Goal: Book appointment/travel/reservation

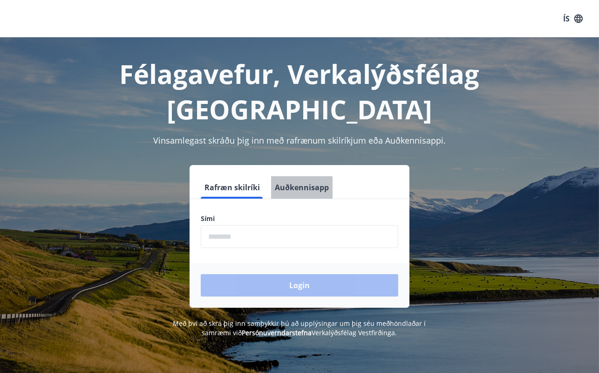
click at [288, 176] on button "Auðkennisapp" at bounding box center [301, 187] width 61 height 22
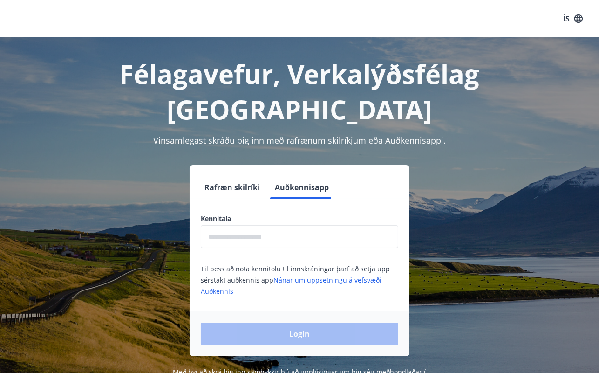
click at [230, 225] on input "text" at bounding box center [299, 236] width 197 height 23
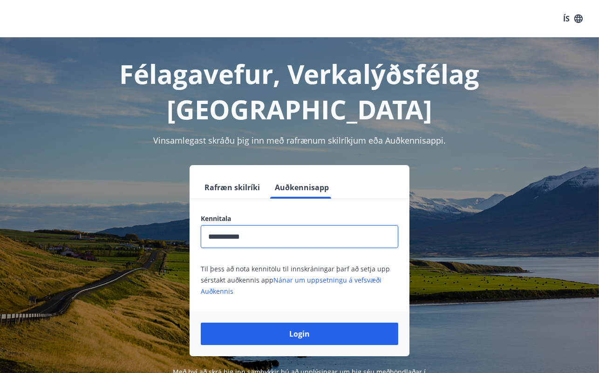
type input "**********"
click at [201, 322] on button "Login" at bounding box center [299, 333] width 197 height 22
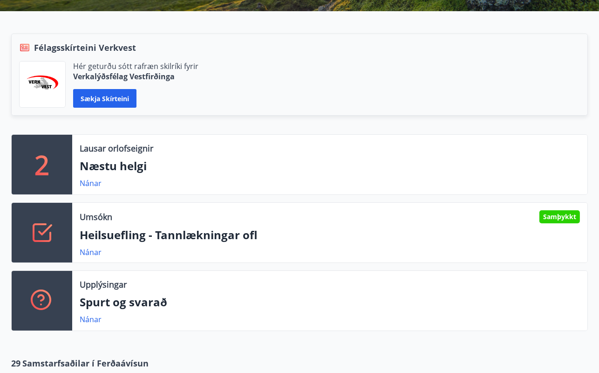
scroll to position [232, 0]
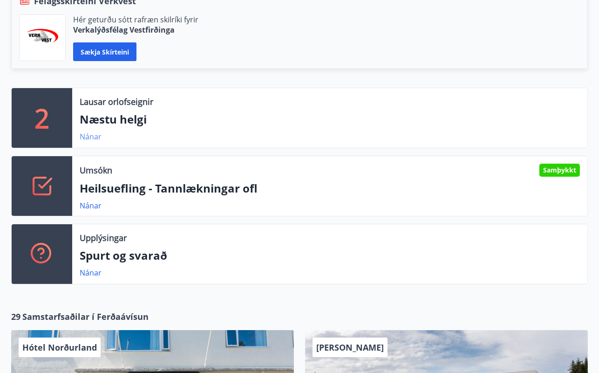
click at [88, 134] on link "Nánar" at bounding box center [91, 136] width 22 height 10
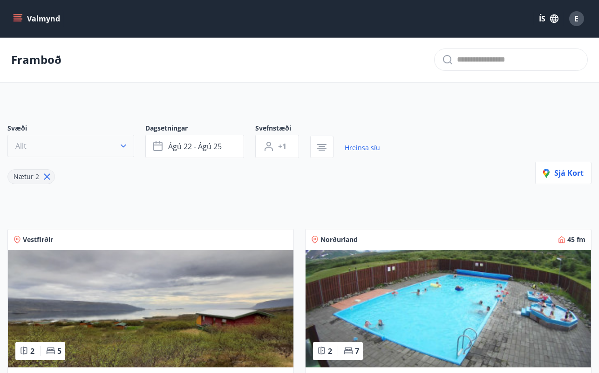
click at [124, 144] on icon "button" at bounding box center [123, 145] width 9 height 9
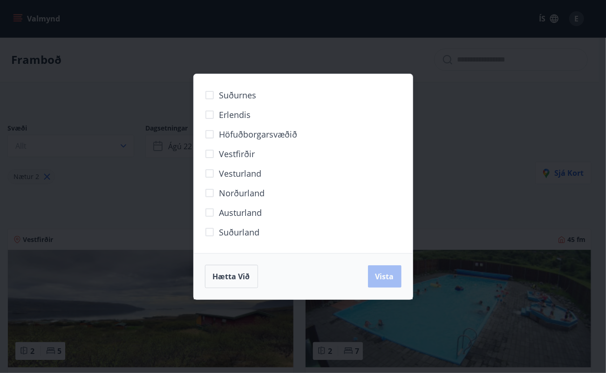
click at [500, 83] on div "Suðurnes Erlendis Höfuðborgarsvæðið Vestfirðir Vesturland Norðurland Austurland…" at bounding box center [303, 186] width 606 height 373
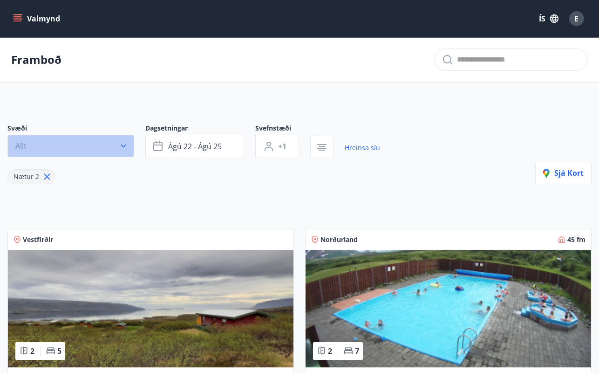
click at [120, 143] on icon "button" at bounding box center [123, 145] width 9 height 9
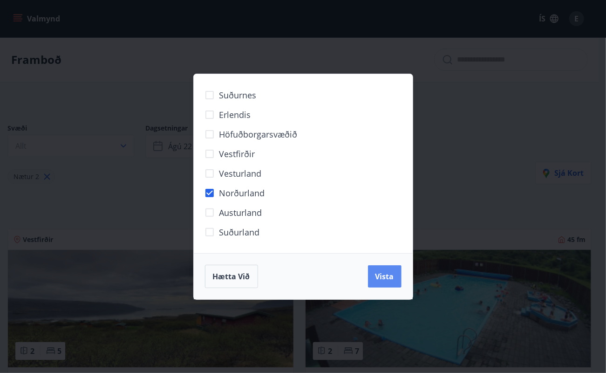
click at [375, 274] on span "Vista" at bounding box center [384, 276] width 19 height 10
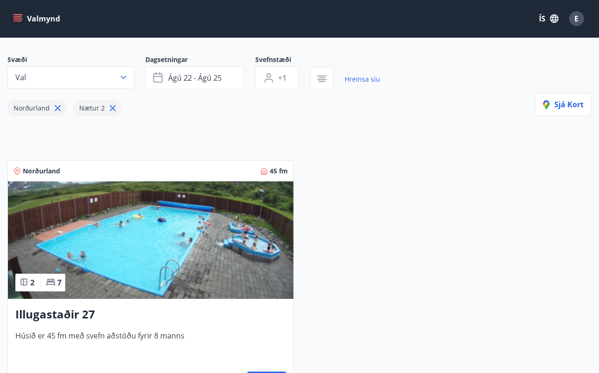
scroll to position [46, 0]
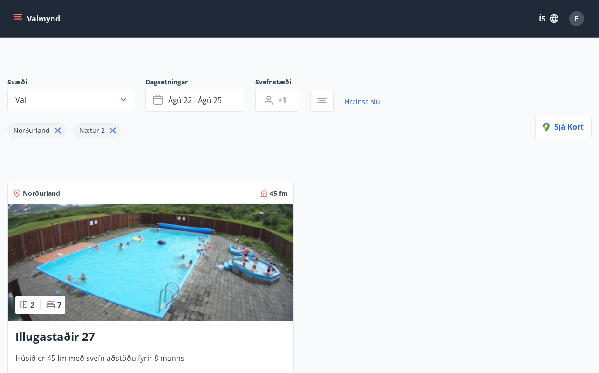
click at [111, 129] on icon at bounding box center [113, 131] width 6 height 6
click at [230, 98] on button "ágú 22 - ágú 25" at bounding box center [194, 99] width 99 height 23
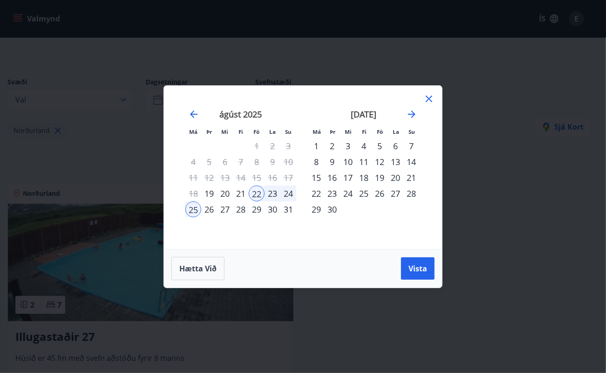
click at [255, 192] on div "22" at bounding box center [257, 193] width 16 height 16
click at [410, 143] on div "7" at bounding box center [411, 146] width 16 height 16
click at [406, 158] on div "14" at bounding box center [411, 162] width 16 height 16
click at [260, 195] on div "22" at bounding box center [257, 193] width 16 height 16
click at [413, 192] on div "28" at bounding box center [411, 193] width 16 height 16
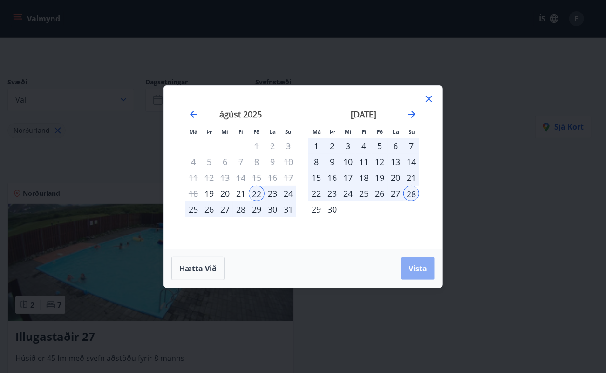
click at [424, 270] on span "Vista" at bounding box center [417, 268] width 19 height 10
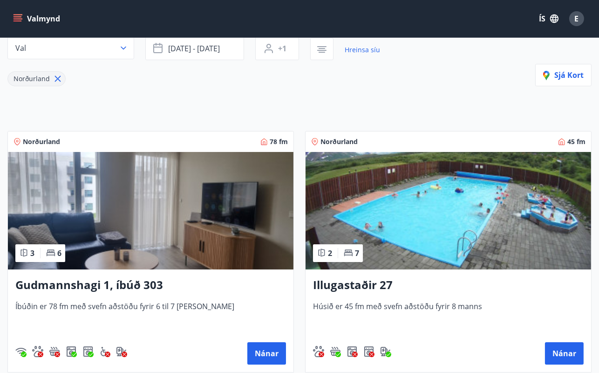
scroll to position [140, 0]
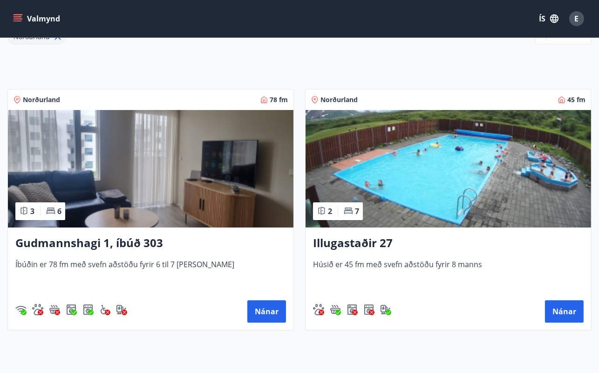
click at [109, 240] on h3 "Gudmannshagi 1, íbúð 303" at bounding box center [150, 243] width 271 height 17
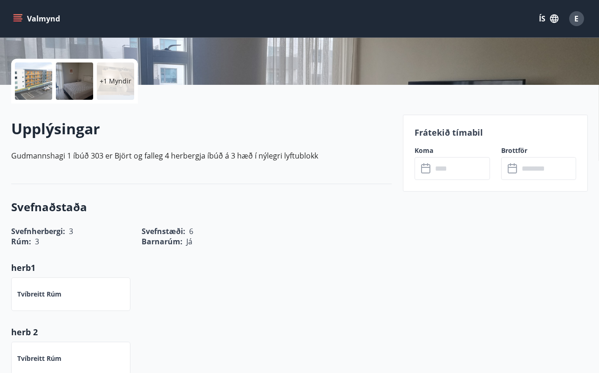
scroll to position [186, 0]
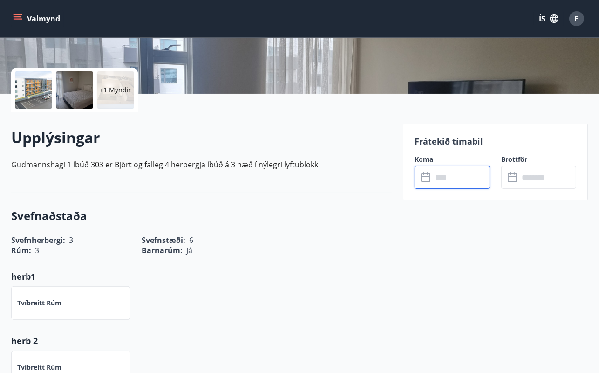
click at [439, 180] on input "text" at bounding box center [460, 177] width 57 height 23
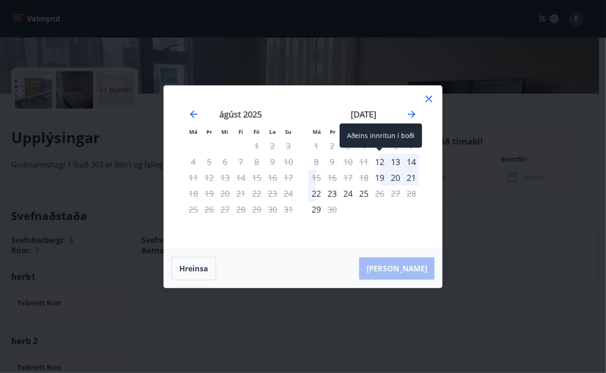
click at [380, 159] on div "12" at bounding box center [380, 162] width 16 height 16
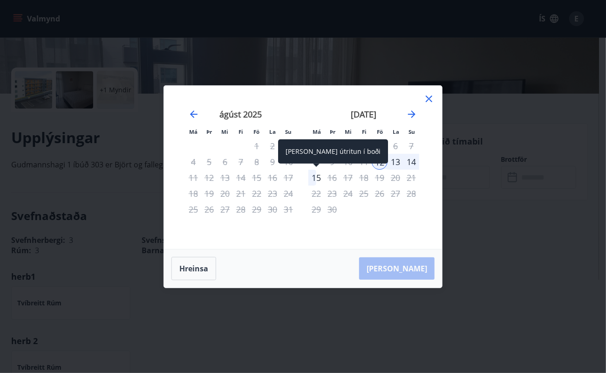
click at [318, 176] on div "15" at bounding box center [316, 178] width 16 height 16
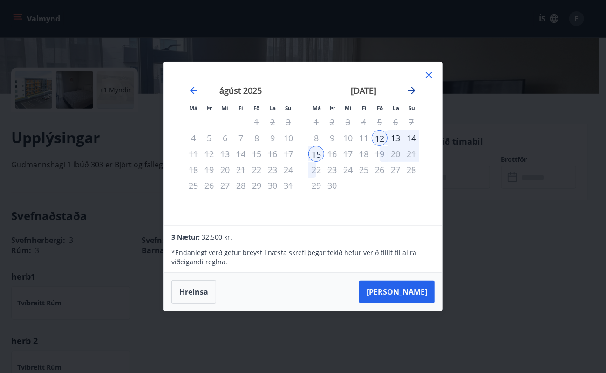
click at [410, 91] on icon "Move forward to switch to the next month." at bounding box center [411, 90] width 7 height 7
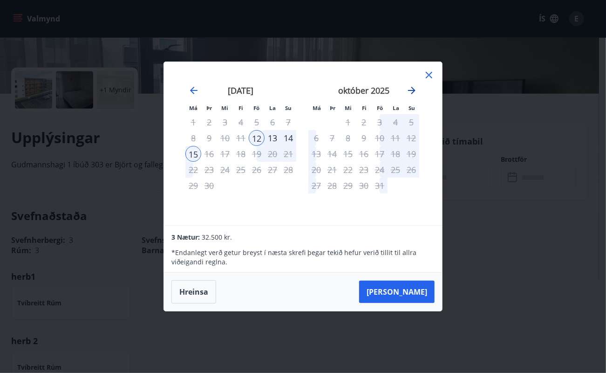
click at [410, 91] on icon "Move forward to switch to the next month." at bounding box center [411, 90] width 7 height 7
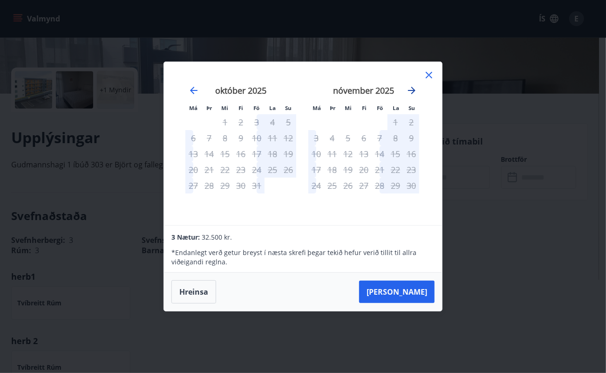
click at [410, 91] on icon "Move forward to switch to the next month." at bounding box center [411, 90] width 7 height 7
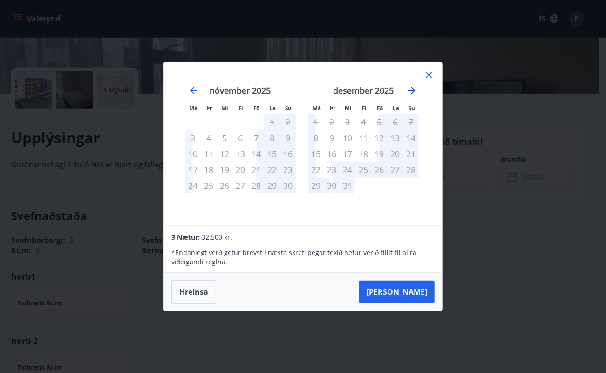
click at [410, 91] on icon "Move forward to switch to the next month." at bounding box center [411, 90] width 7 height 7
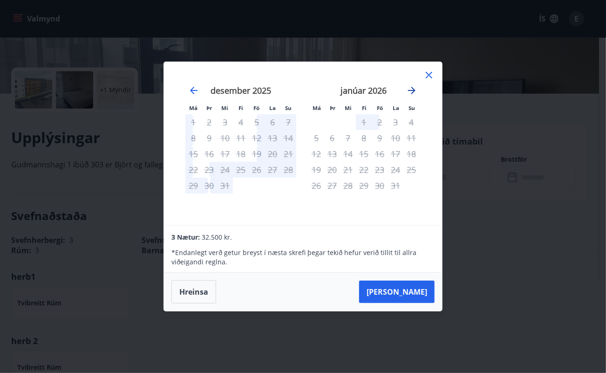
click at [410, 91] on icon "Move forward to switch to the next month." at bounding box center [411, 90] width 7 height 7
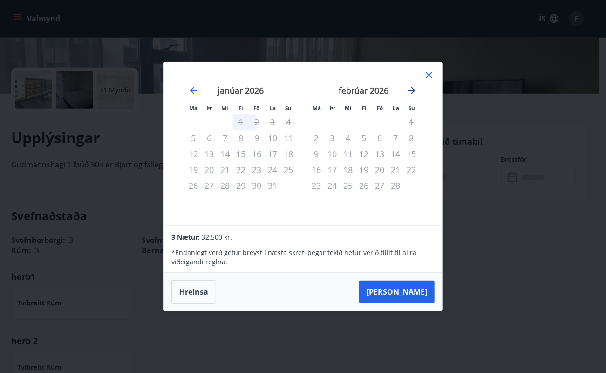
click at [410, 91] on icon "Move forward to switch to the next month." at bounding box center [411, 90] width 7 height 7
click at [198, 89] on icon "Move backward to switch to the previous month." at bounding box center [193, 90] width 11 height 11
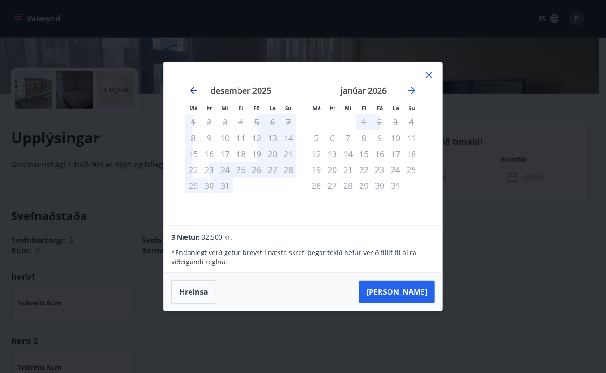
click at [198, 89] on icon "Move backward to switch to the previous month." at bounding box center [193, 90] width 11 height 11
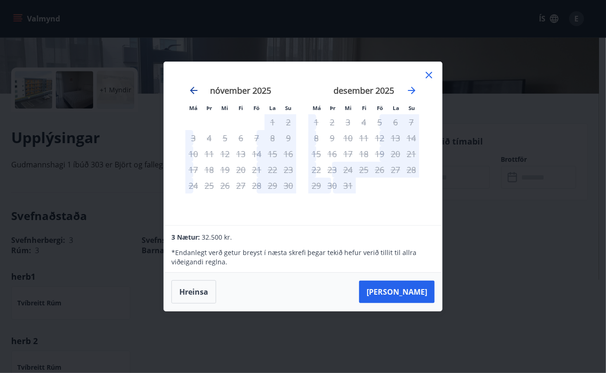
click at [198, 89] on icon "Move backward to switch to the previous month." at bounding box center [193, 90] width 11 height 11
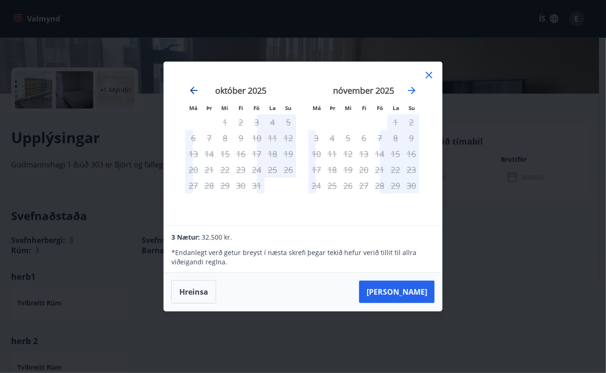
click at [198, 89] on icon "Move backward to switch to the previous month." at bounding box center [193, 90] width 11 height 11
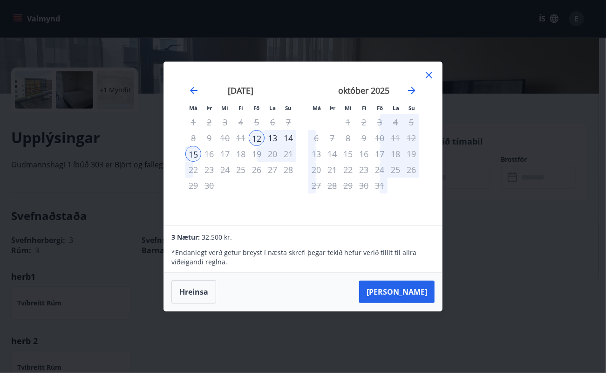
click at [429, 76] on icon at bounding box center [429, 75] width 7 height 7
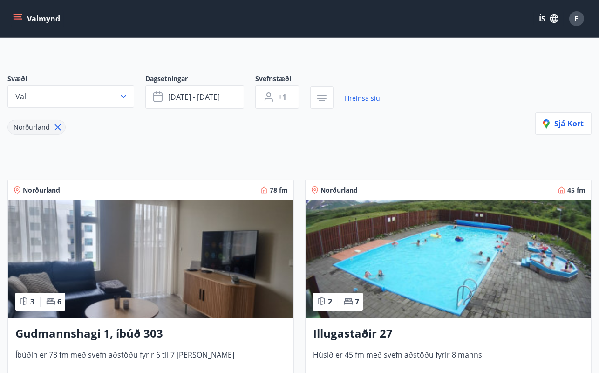
scroll to position [93, 0]
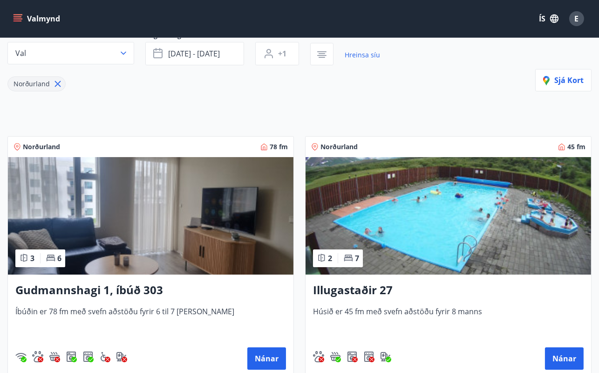
click at [373, 286] on h3 "Illugastaðir 27" at bounding box center [448, 290] width 271 height 17
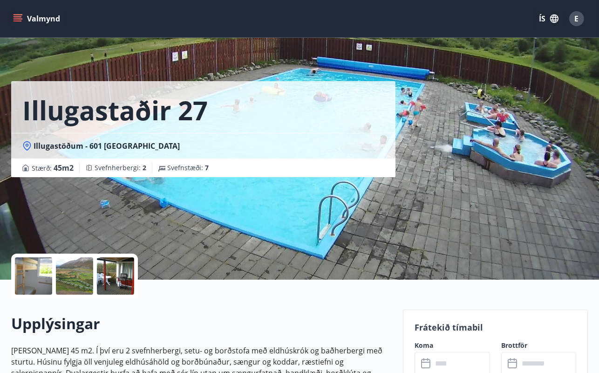
click at [440, 366] on input "text" at bounding box center [460, 363] width 57 height 23
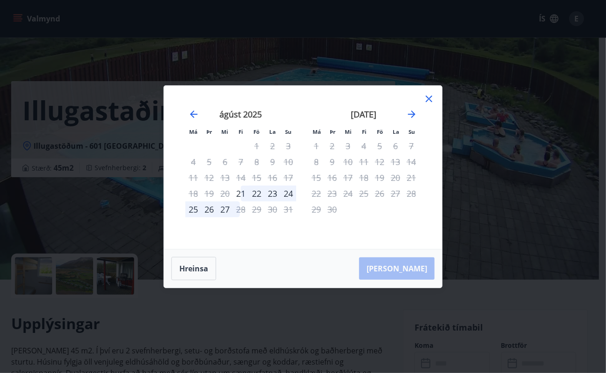
click at [361, 144] on div "4" at bounding box center [364, 146] width 16 height 16
click at [430, 98] on icon at bounding box center [428, 98] width 11 height 11
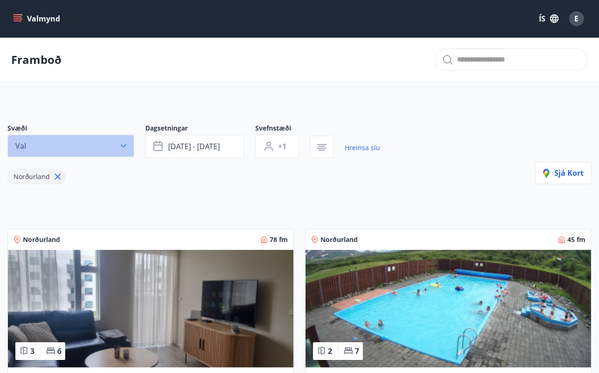
click at [129, 144] on button "Val" at bounding box center [70, 146] width 127 height 22
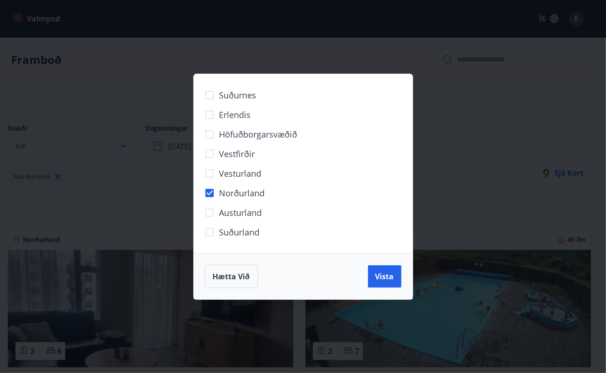
click at [252, 132] on span "Höfuðborgarsvæðið" at bounding box center [258, 134] width 78 height 12
click at [384, 277] on span "Vista" at bounding box center [384, 276] width 19 height 10
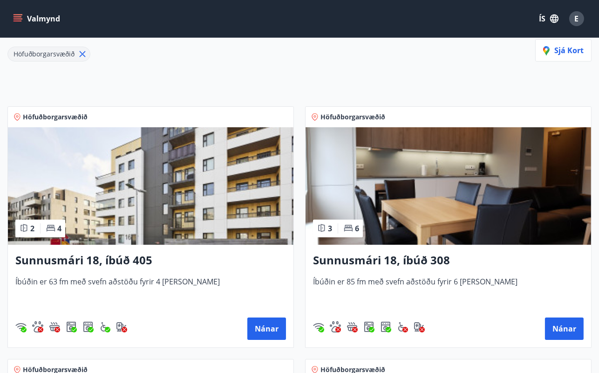
scroll to position [140, 0]
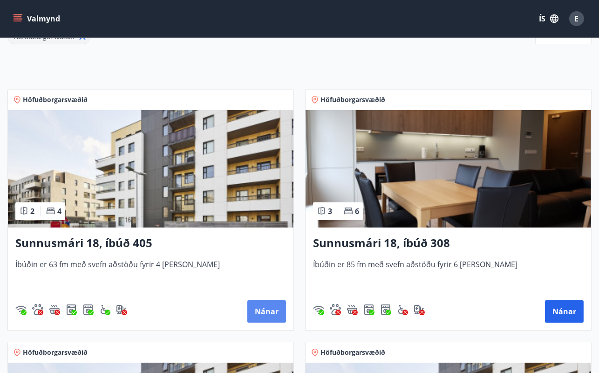
click at [251, 312] on button "Nánar" at bounding box center [266, 311] width 39 height 22
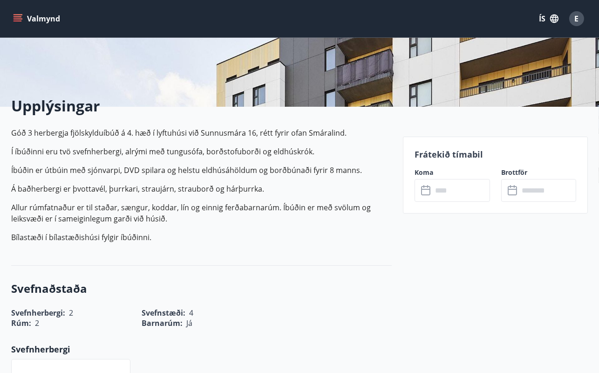
scroll to position [140, 0]
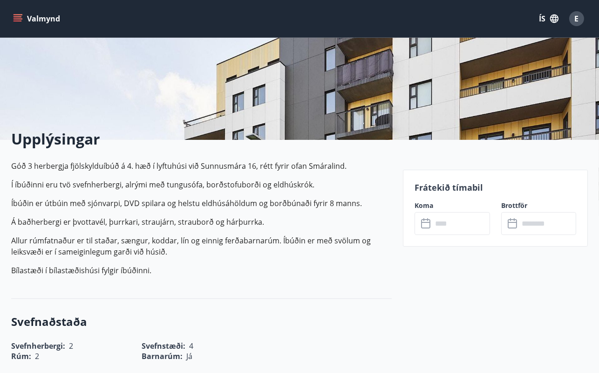
click at [445, 226] on input "text" at bounding box center [460, 223] width 57 height 23
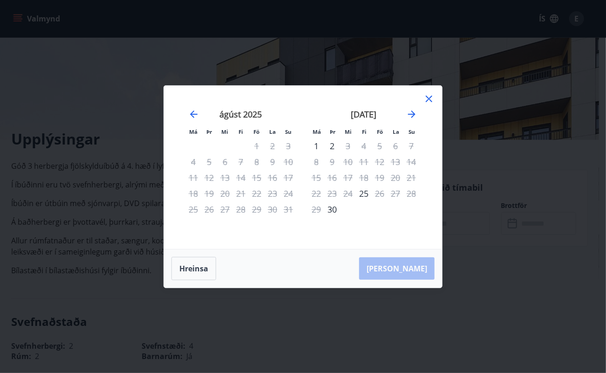
click at [428, 97] on icon at bounding box center [428, 98] width 11 height 11
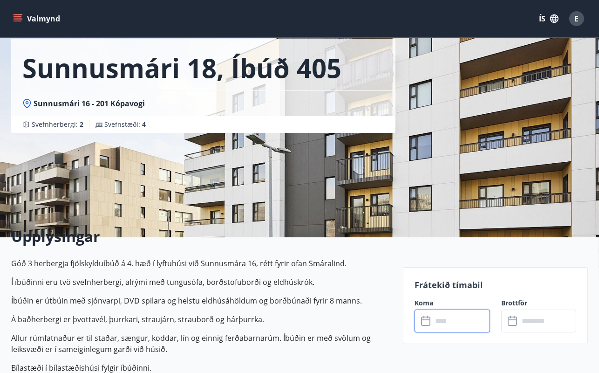
scroll to position [0, 0]
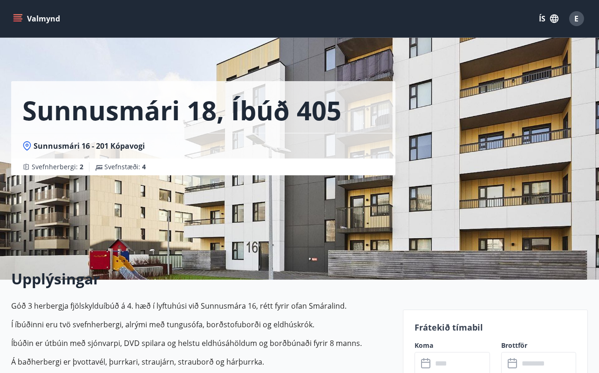
click at [14, 13] on button "Valmynd" at bounding box center [37, 18] width 53 height 17
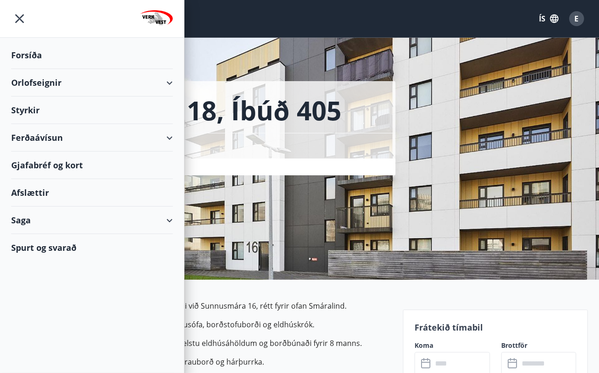
click at [287, 72] on div "Sunnusmári 18, íbúð 405 Sunnusmári 16 - 201 Kópavogi Svefnherbergi : 2 Svefnstæ…" at bounding box center [203, 87] width 384 height 175
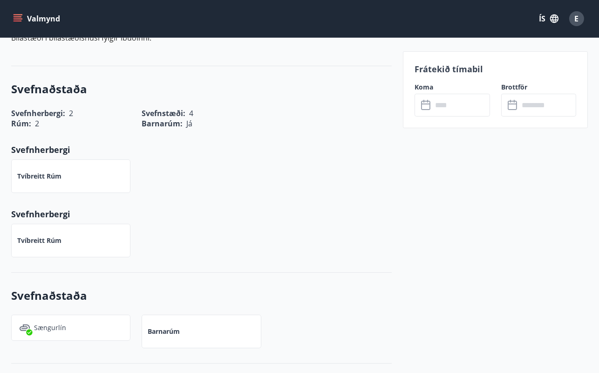
scroll to position [140, 0]
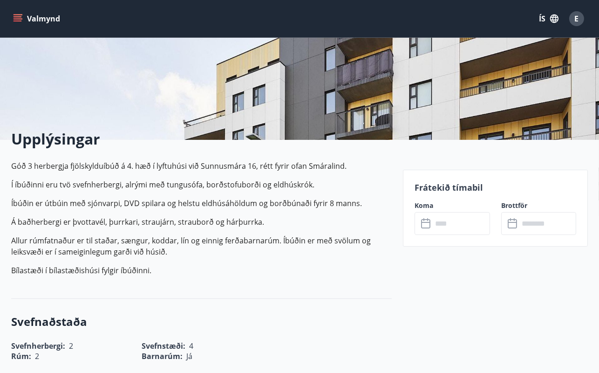
click at [16, 16] on icon "menu" at bounding box center [17, 18] width 9 height 9
click at [203, 14] on div "Valmynd ÍS E" at bounding box center [299, 18] width 577 height 22
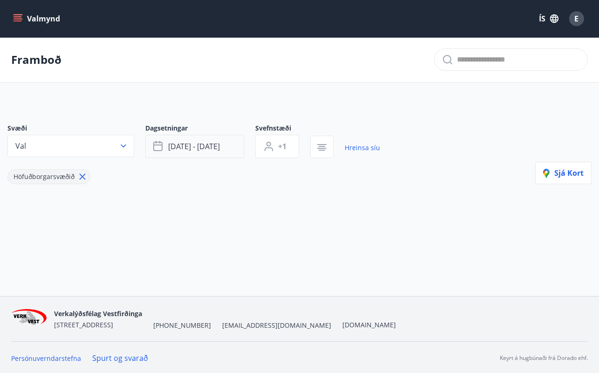
click at [227, 147] on button "ágú 22 - sep 28" at bounding box center [194, 146] width 99 height 23
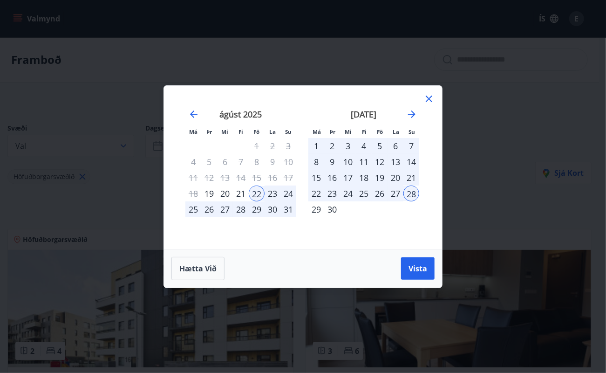
click at [210, 196] on div "19" at bounding box center [209, 193] width 16 height 16
click at [333, 209] on div "30" at bounding box center [332, 209] width 16 height 16
click at [419, 269] on span "Vista" at bounding box center [417, 268] width 19 height 10
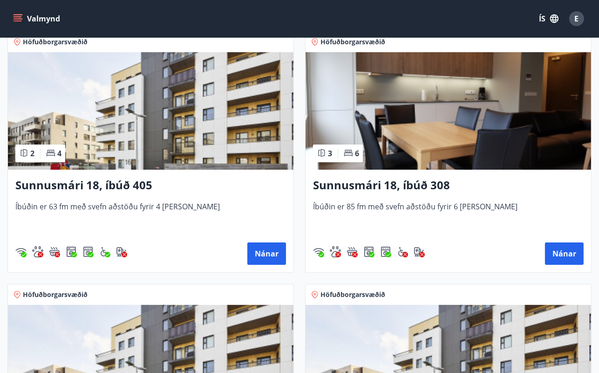
scroll to position [185, 0]
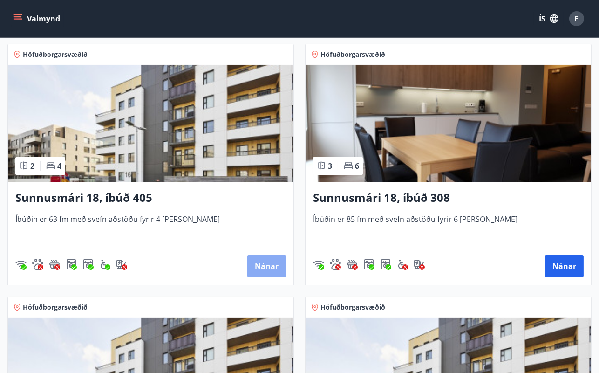
click at [261, 263] on button "Nánar" at bounding box center [266, 266] width 39 height 22
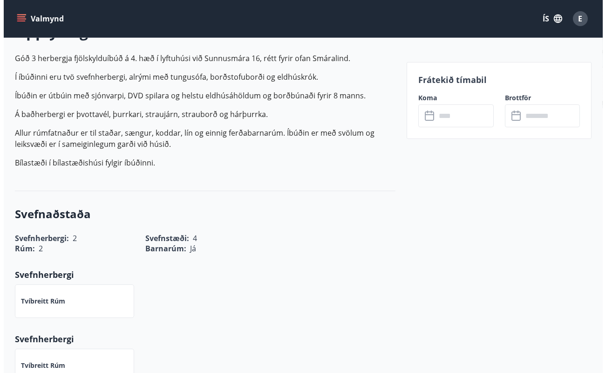
scroll to position [326, 0]
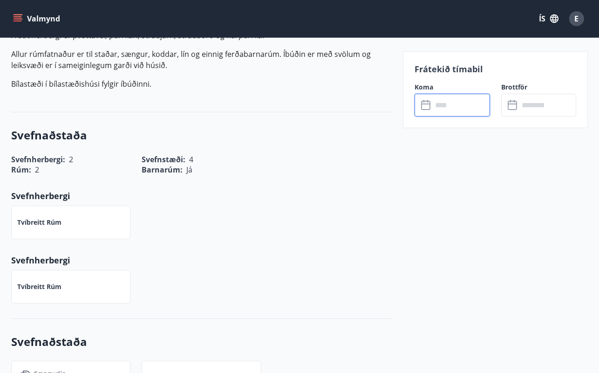
click at [484, 105] on input "text" at bounding box center [460, 105] width 57 height 23
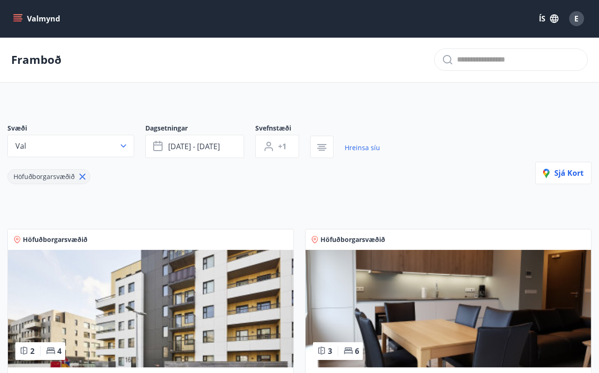
click at [399, 265] on img at bounding box center [447, 308] width 285 height 117
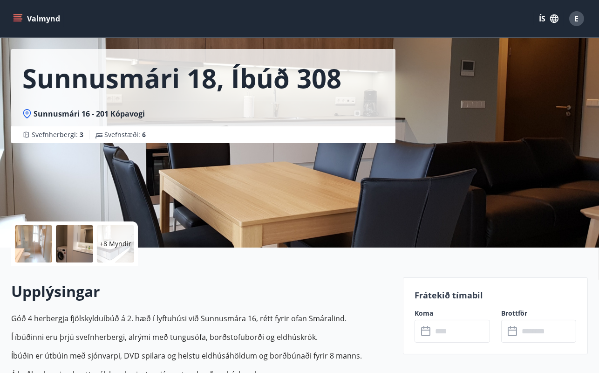
scroll to position [46, 0]
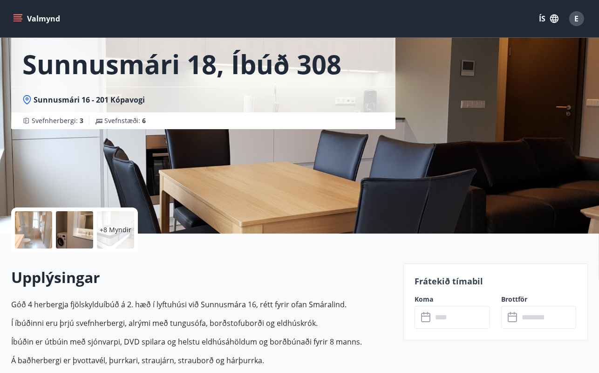
click at [426, 317] on icon at bounding box center [426, 317] width 11 height 11
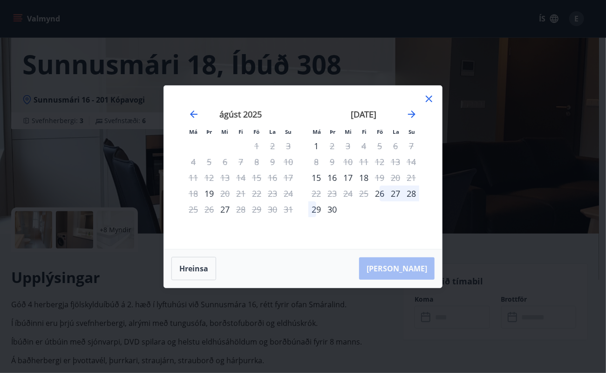
click at [428, 99] on icon at bounding box center [428, 98] width 1 height 1
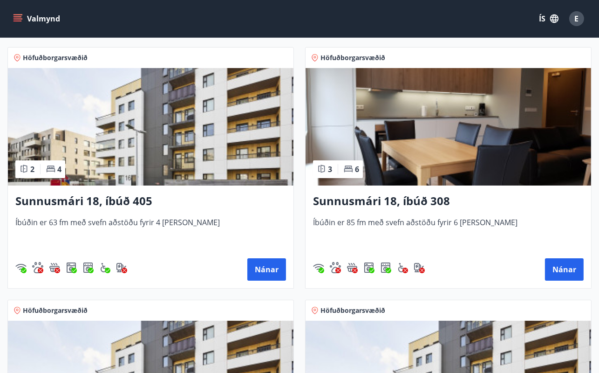
scroll to position [187, 0]
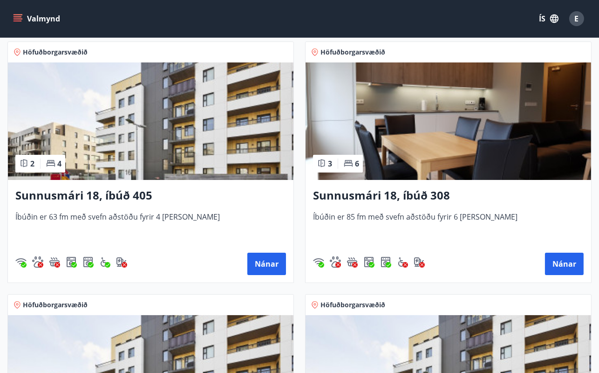
click at [172, 343] on img at bounding box center [150, 373] width 285 height 117
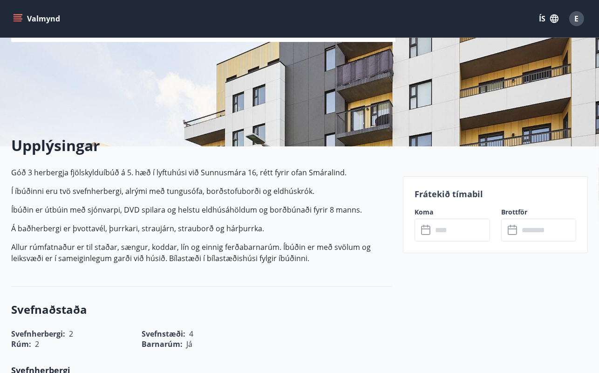
scroll to position [140, 0]
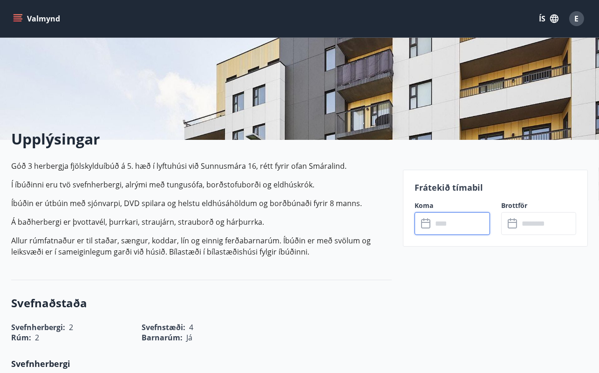
click at [443, 222] on input "text" at bounding box center [460, 223] width 57 height 23
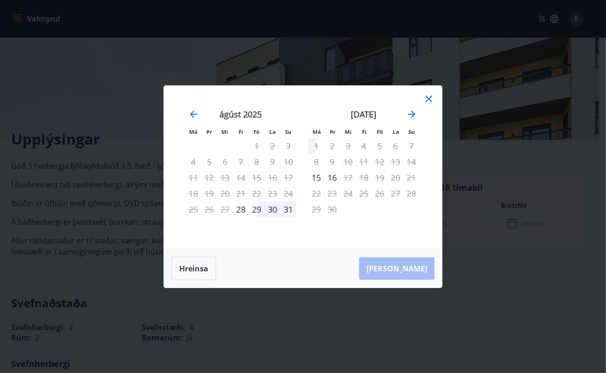
click at [426, 95] on icon at bounding box center [429, 98] width 7 height 7
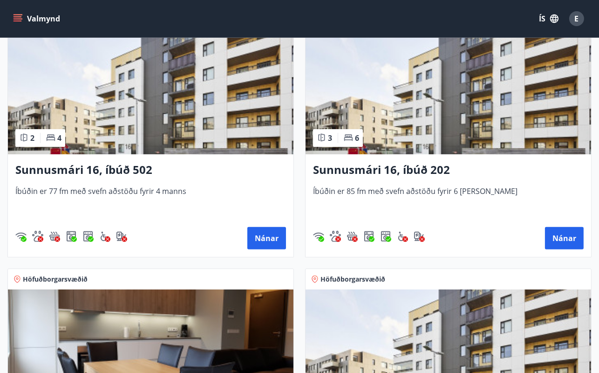
click at [441, 118] on img at bounding box center [447, 95] width 285 height 117
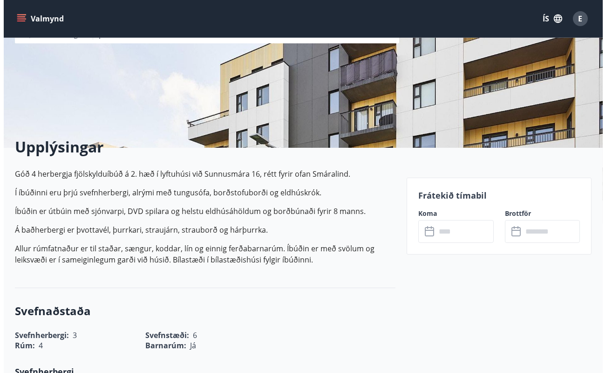
scroll to position [140, 0]
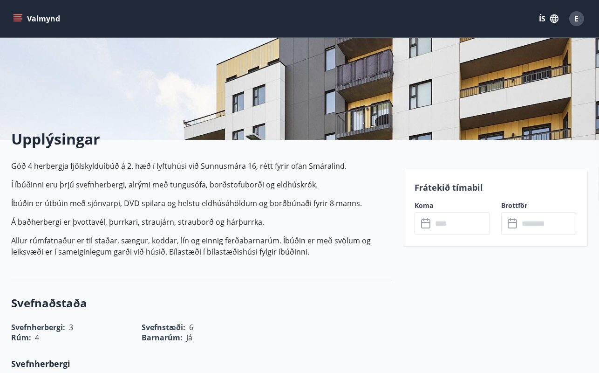
click at [448, 232] on input "text" at bounding box center [460, 223] width 57 height 23
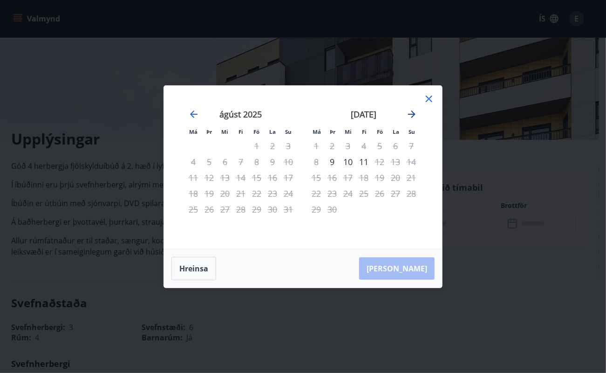
click at [415, 115] on icon "Move forward to switch to the next month." at bounding box center [411, 114] width 11 height 11
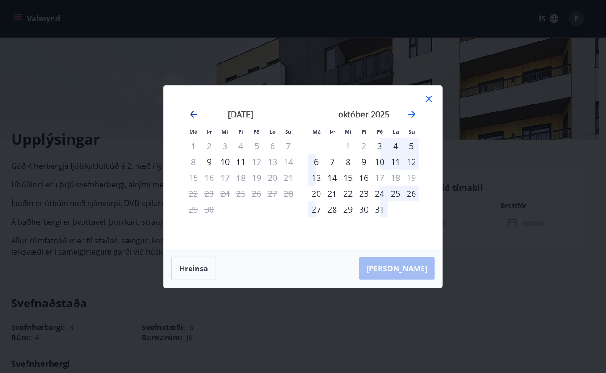
click at [193, 112] on icon "Move backward to switch to the previous month." at bounding box center [193, 113] width 7 height 7
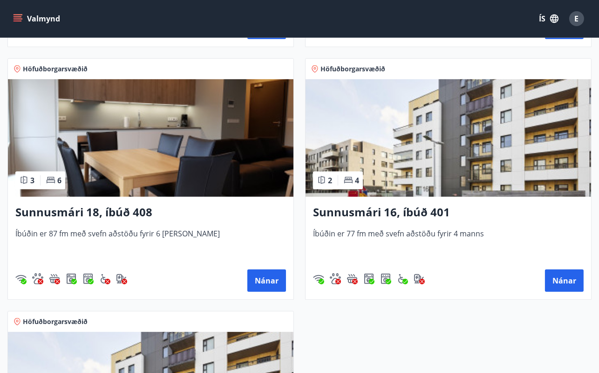
scroll to position [745, 0]
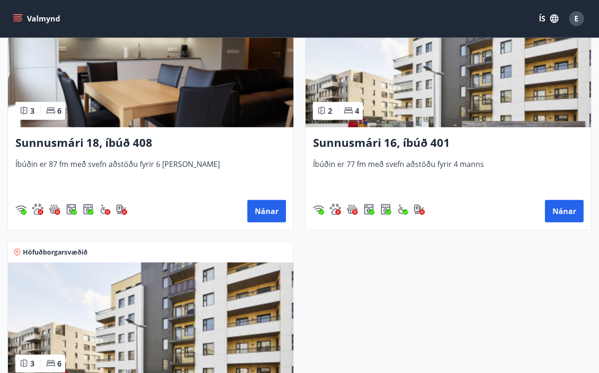
click at [215, 102] on img at bounding box center [150, 68] width 285 height 117
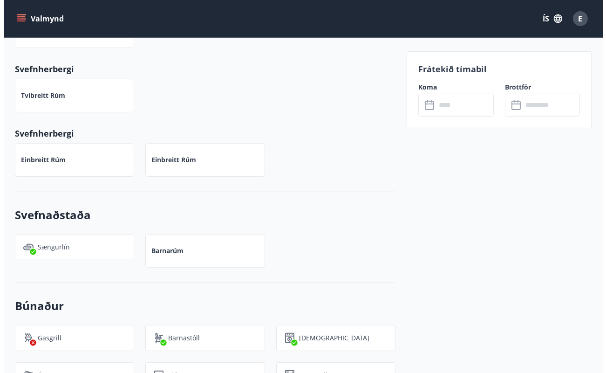
scroll to position [372, 0]
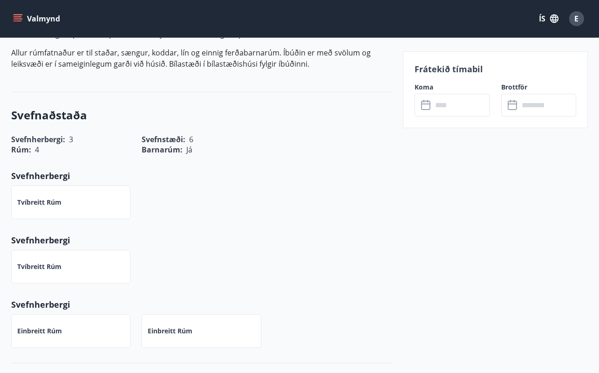
click at [448, 100] on input "text" at bounding box center [460, 105] width 57 height 23
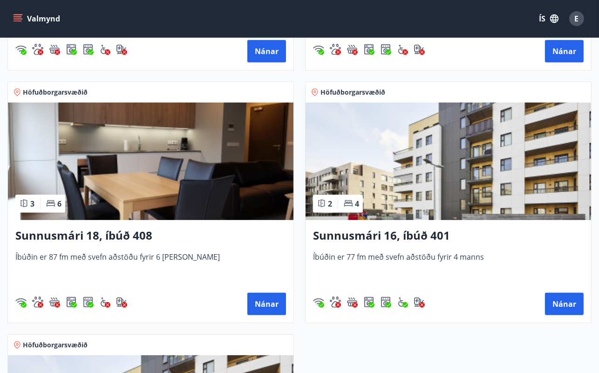
click at [413, 156] on img at bounding box center [447, 160] width 285 height 117
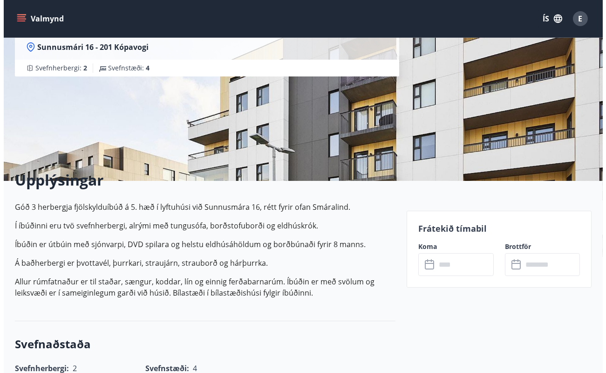
scroll to position [46, 0]
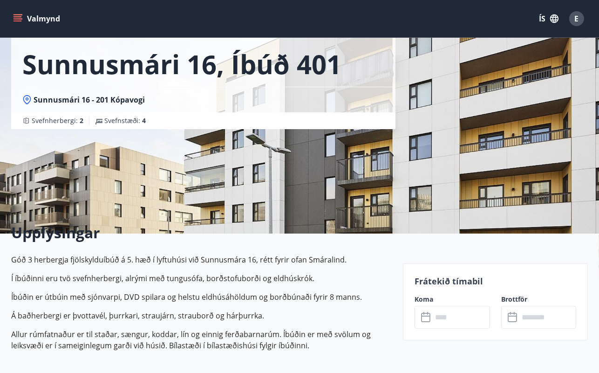
click at [444, 318] on input "text" at bounding box center [460, 316] width 57 height 23
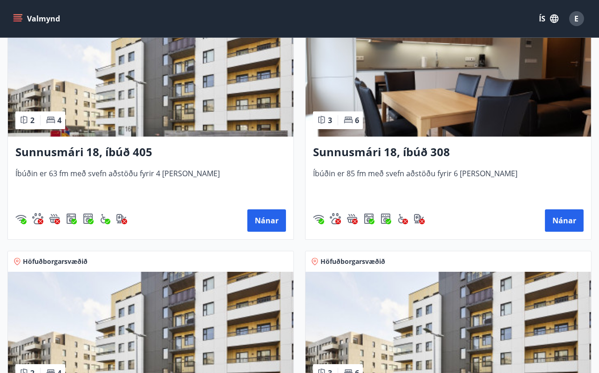
scroll to position [219, 0]
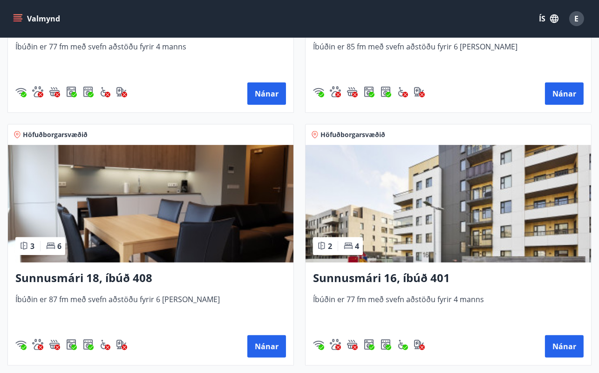
scroll to position [778, 0]
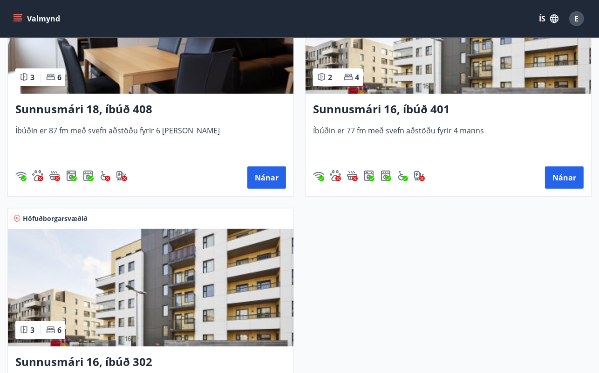
click at [209, 267] on img at bounding box center [150, 287] width 285 height 117
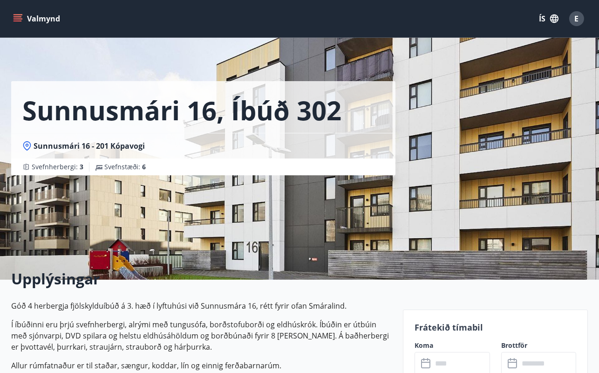
click at [439, 363] on input "text" at bounding box center [460, 363] width 57 height 23
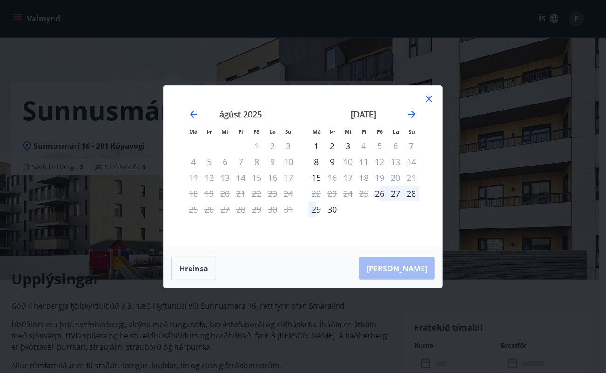
click at [428, 97] on icon at bounding box center [428, 98] width 11 height 11
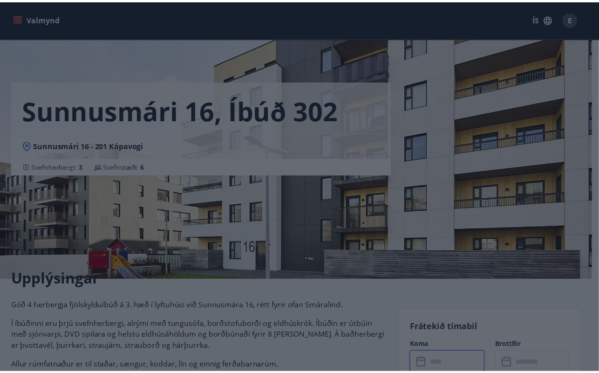
scroll to position [1, 0]
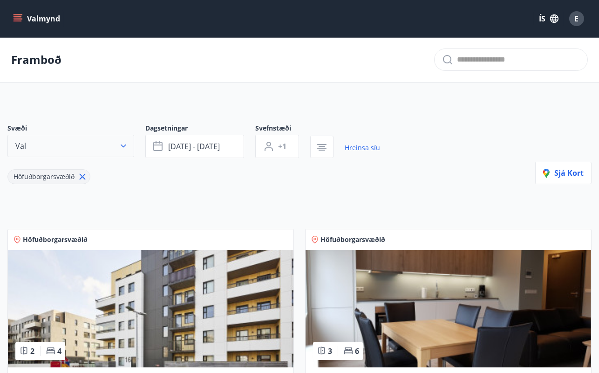
click at [126, 146] on icon "button" at bounding box center [123, 145] width 9 height 9
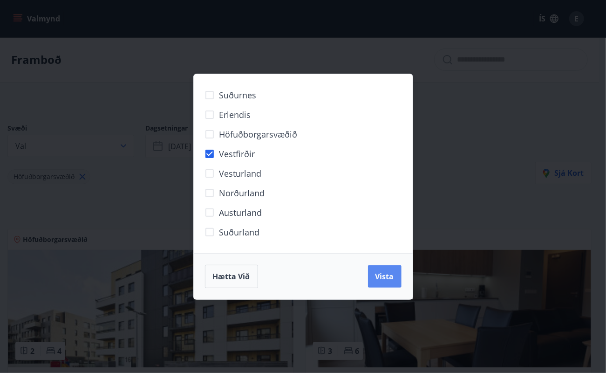
click at [376, 271] on span "Vista" at bounding box center [384, 276] width 19 height 10
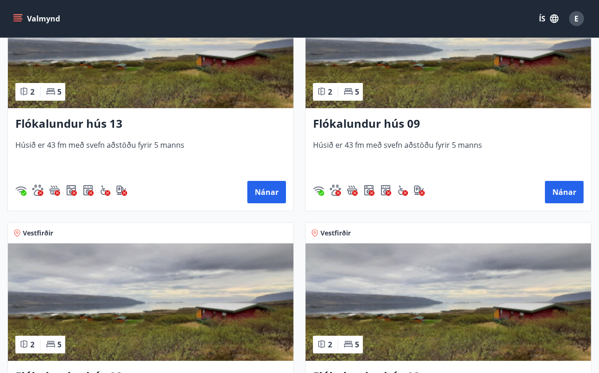
scroll to position [258, 0]
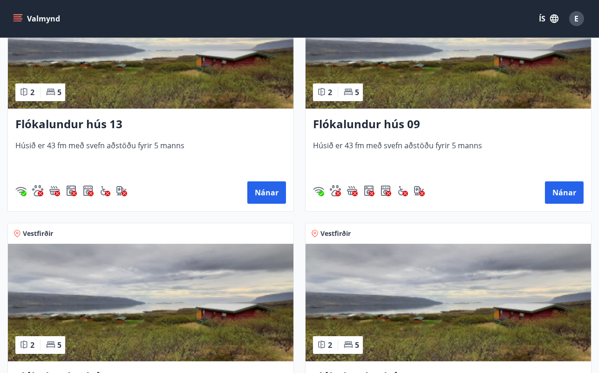
click at [238, 81] on img at bounding box center [150, 49] width 285 height 117
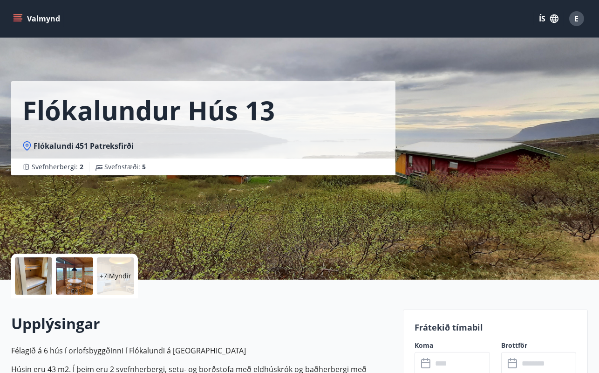
click at [455, 360] on input "text" at bounding box center [460, 363] width 57 height 23
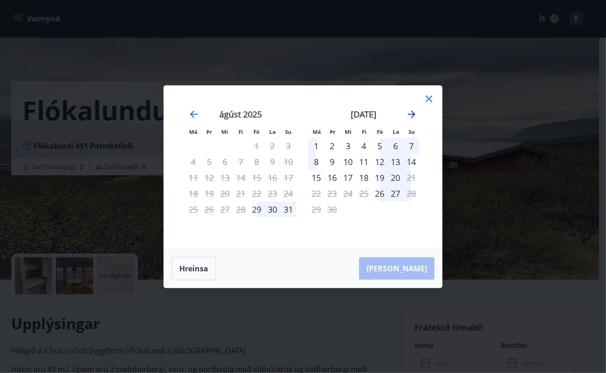
click at [412, 110] on icon "Move forward to switch to the next month." at bounding box center [411, 114] width 11 height 11
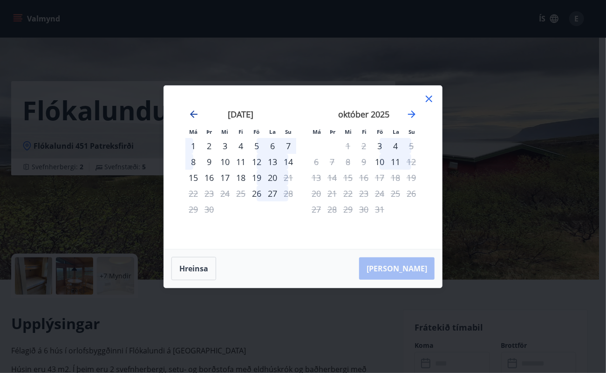
click at [193, 114] on icon "Move backward to switch to the previous month." at bounding box center [193, 113] width 7 height 7
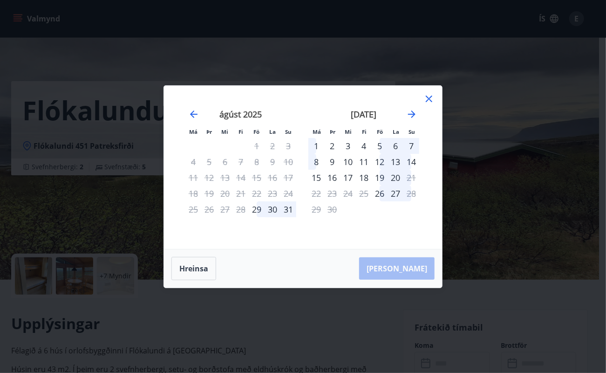
click at [428, 98] on icon at bounding box center [429, 98] width 7 height 7
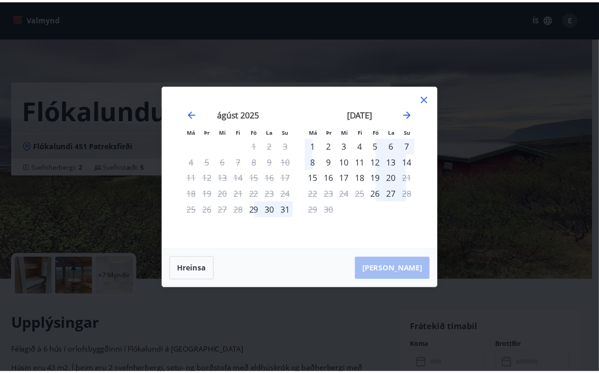
scroll to position [1, 0]
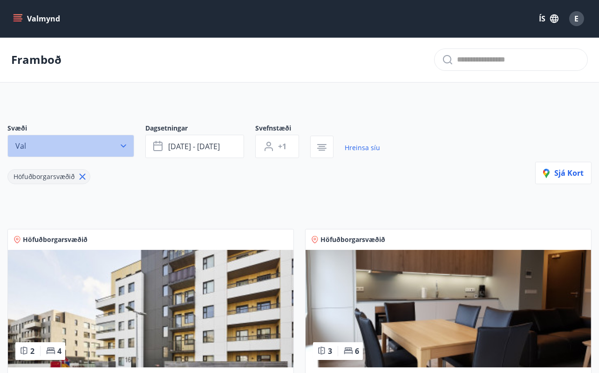
click at [125, 145] on icon "button" at bounding box center [124, 145] width 6 height 3
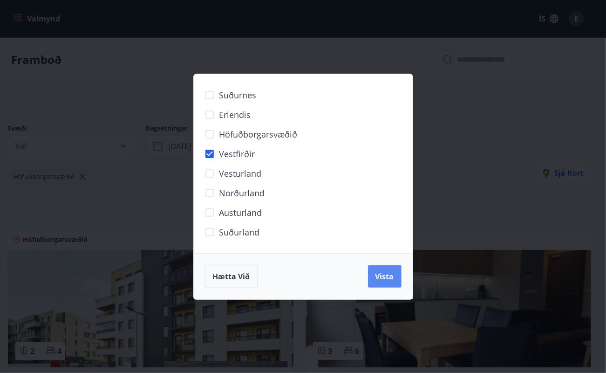
click at [380, 274] on span "Vista" at bounding box center [384, 276] width 19 height 10
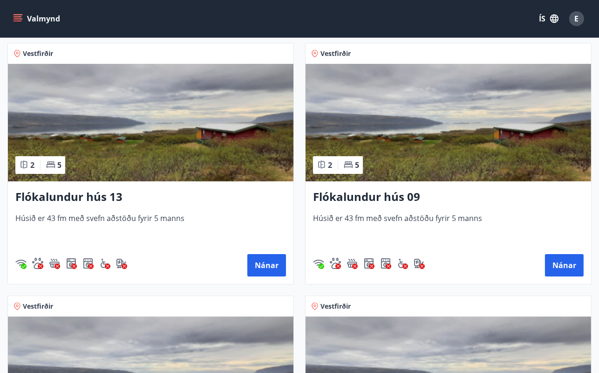
click at [447, 149] on img at bounding box center [447, 122] width 285 height 117
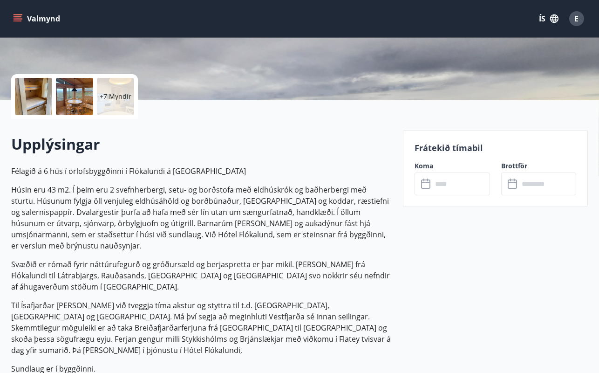
scroll to position [186, 0]
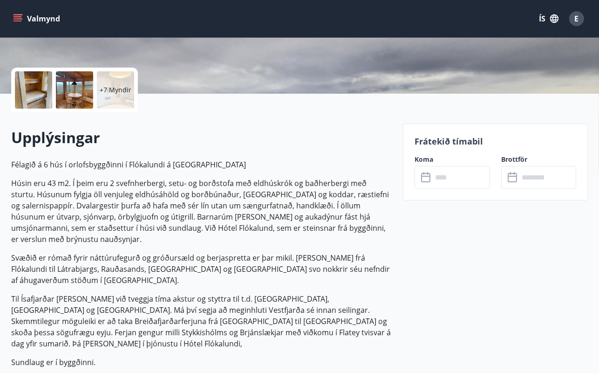
click at [445, 180] on input "text" at bounding box center [460, 177] width 57 height 23
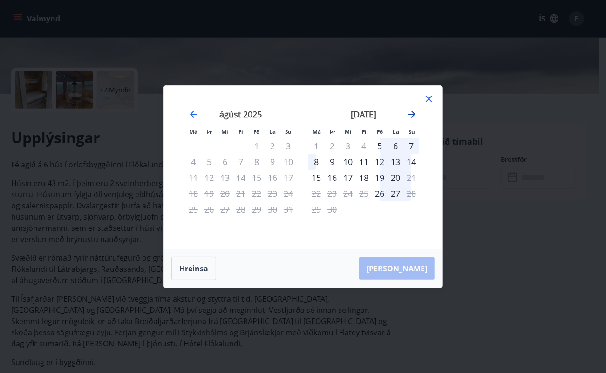
click at [411, 112] on icon "Move forward to switch to the next month." at bounding box center [411, 114] width 11 height 11
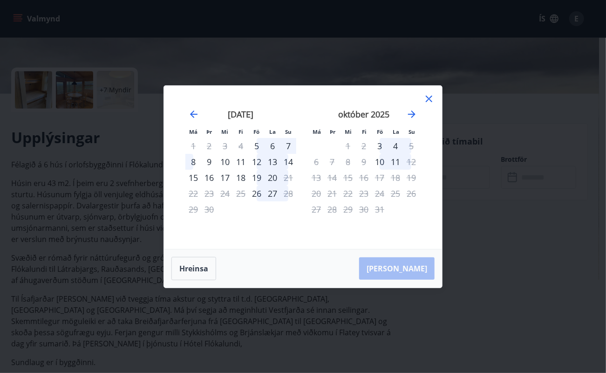
click at [428, 100] on icon at bounding box center [429, 98] width 7 height 7
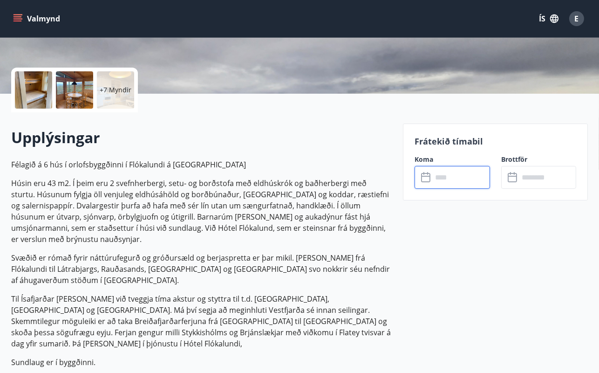
scroll to position [1, 0]
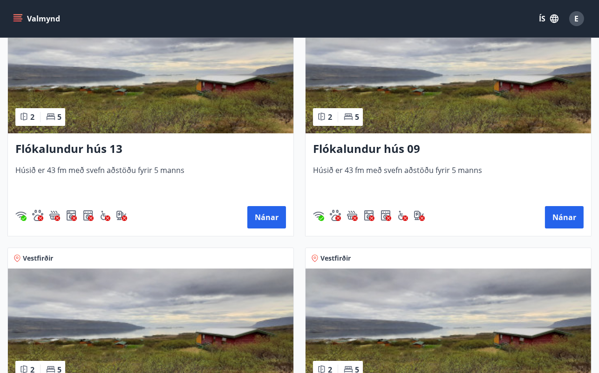
click at [204, 324] on img at bounding box center [150, 326] width 285 height 117
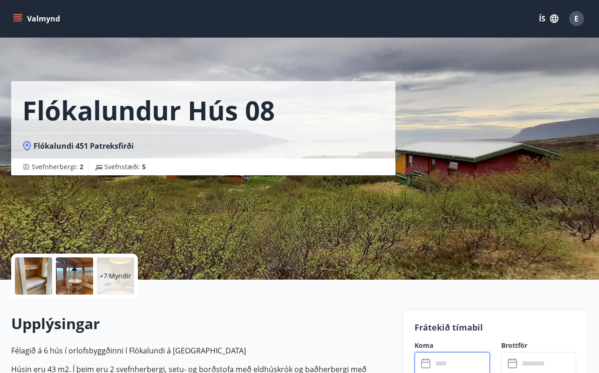
click at [456, 359] on input "text" at bounding box center [460, 363] width 57 height 23
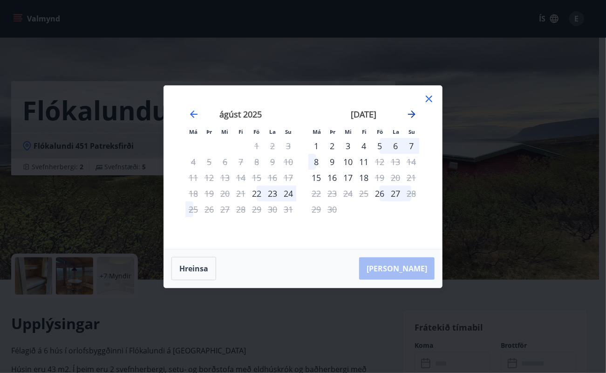
click at [412, 113] on icon "Move forward to switch to the next month." at bounding box center [411, 114] width 11 height 11
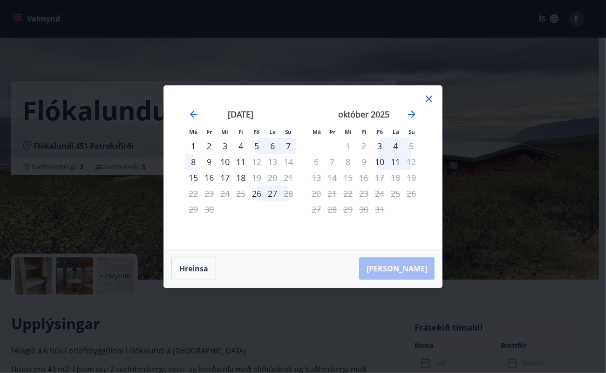
click at [431, 95] on icon at bounding box center [428, 98] width 11 height 11
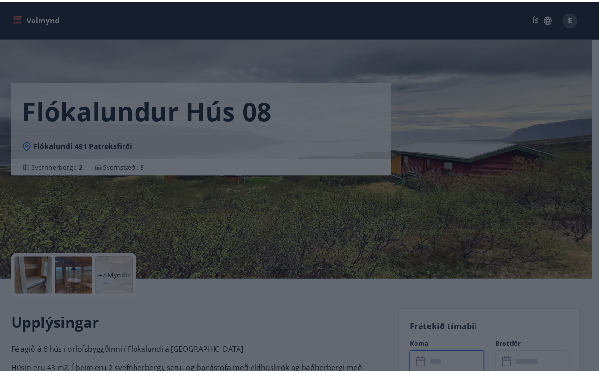
scroll to position [1, 0]
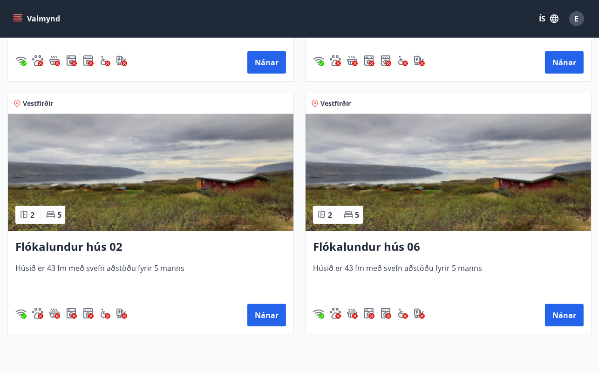
scroll to position [653, 0]
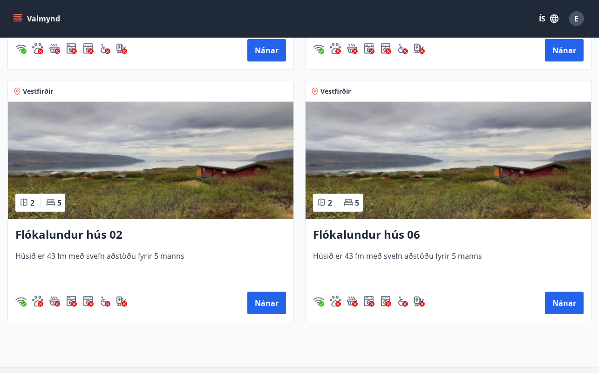
click at [182, 161] on img at bounding box center [150, 160] width 285 height 117
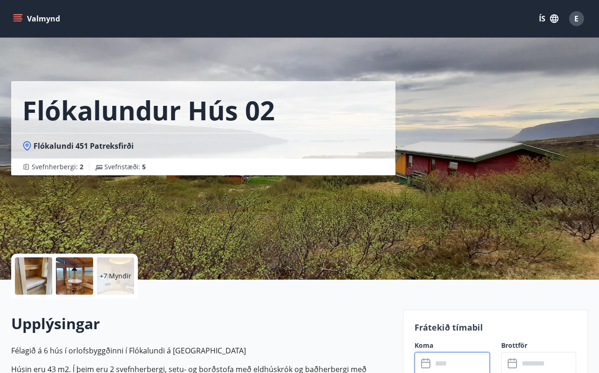
click at [457, 367] on input "text" at bounding box center [460, 363] width 57 height 23
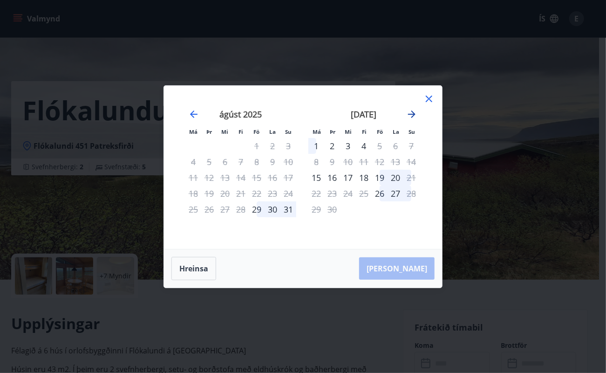
click at [407, 115] on icon "Move forward to switch to the next month." at bounding box center [411, 114] width 11 height 11
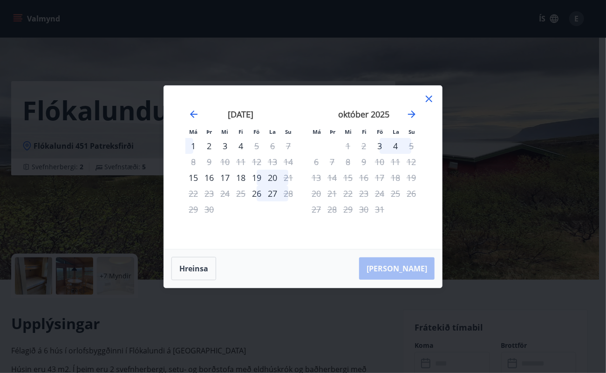
click at [426, 95] on icon at bounding box center [429, 98] width 7 height 7
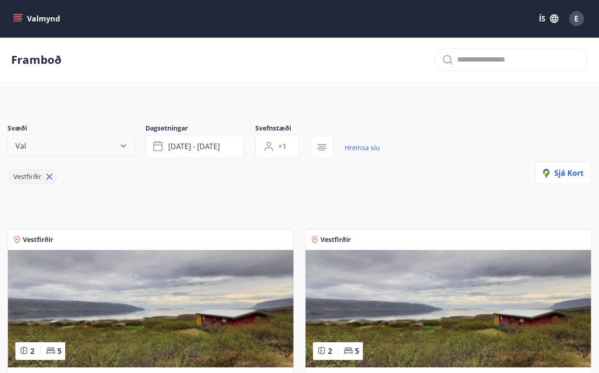
click at [123, 149] on icon "button" at bounding box center [123, 145] width 9 height 9
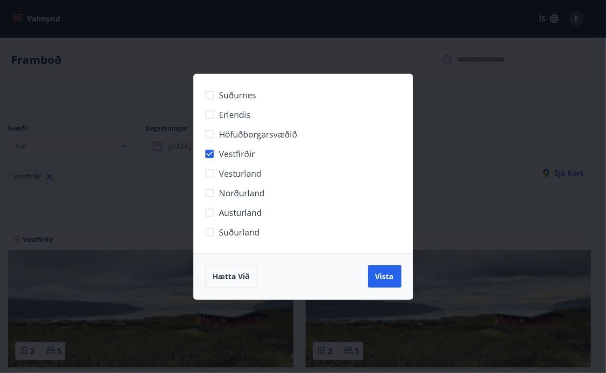
click at [220, 172] on span "Vesturland" at bounding box center [240, 173] width 42 height 12
click at [388, 273] on span "Vista" at bounding box center [384, 276] width 19 height 10
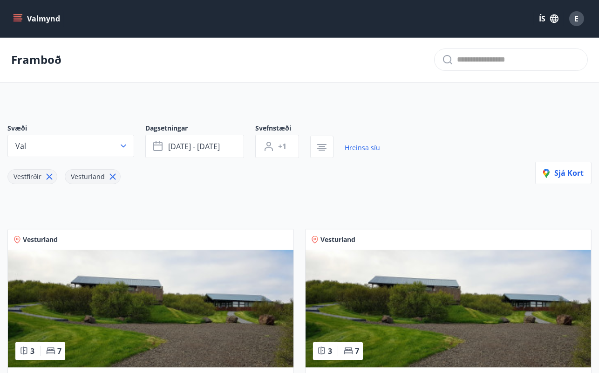
click at [49, 178] on icon at bounding box center [49, 176] width 10 height 10
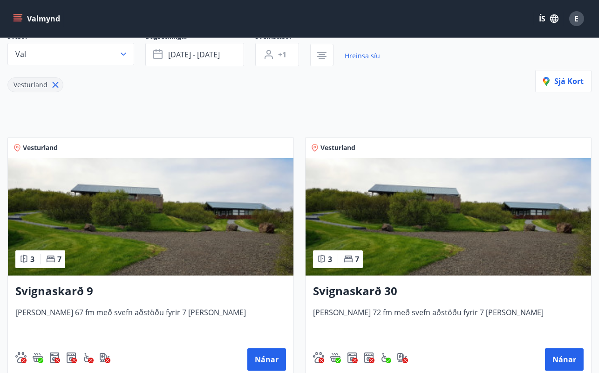
scroll to position [186, 0]
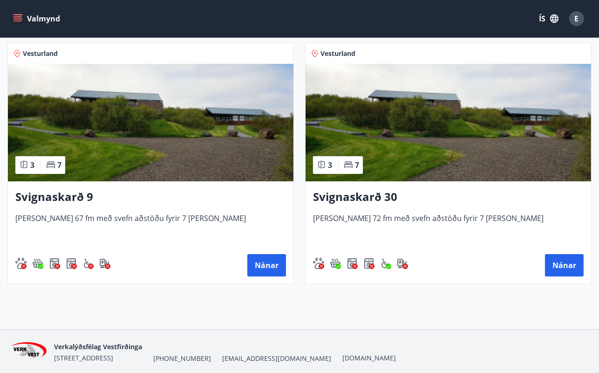
click at [461, 133] on img at bounding box center [447, 122] width 285 height 117
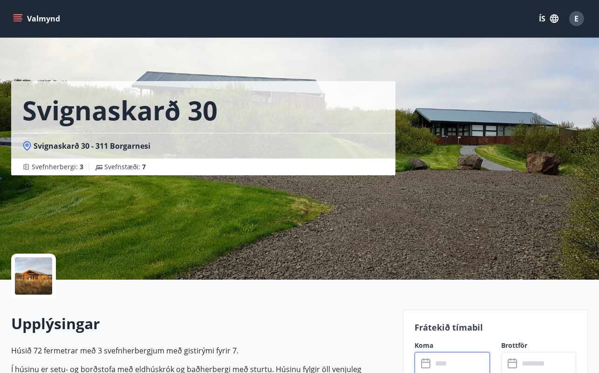
click at [437, 358] on input "text" at bounding box center [460, 363] width 57 height 23
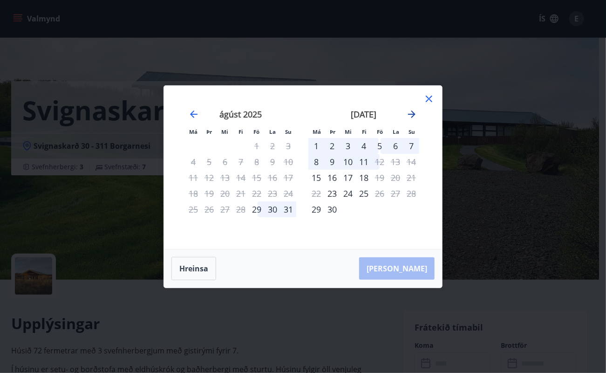
click at [414, 114] on icon "Move forward to switch to the next month." at bounding box center [411, 113] width 7 height 7
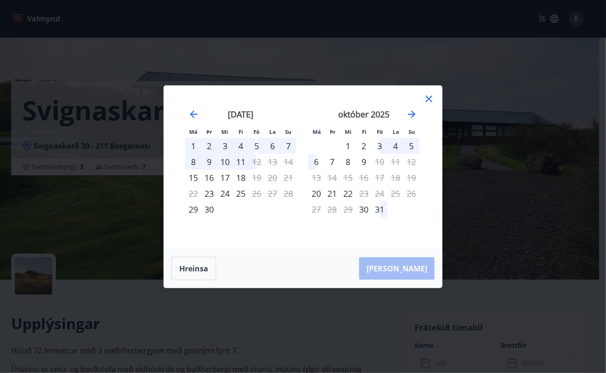
click at [425, 99] on icon at bounding box center [428, 98] width 11 height 11
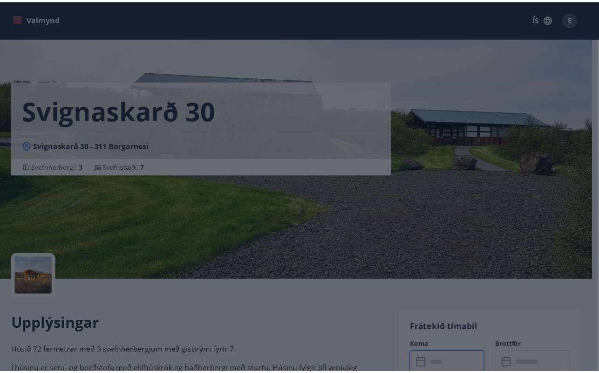
scroll to position [1, 0]
